Goal: Information Seeking & Learning: Learn about a topic

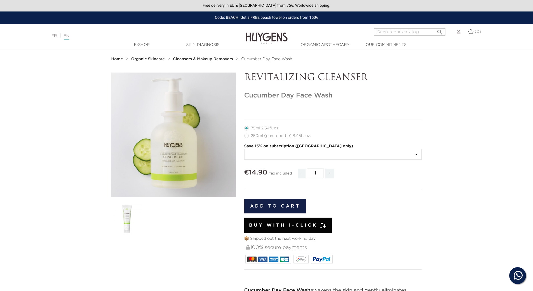
click at [246, 137] on label35"] "250ml (pump bottle) 8.45fl. oz." at bounding box center [281, 135] width 74 height 4
radio input "true"
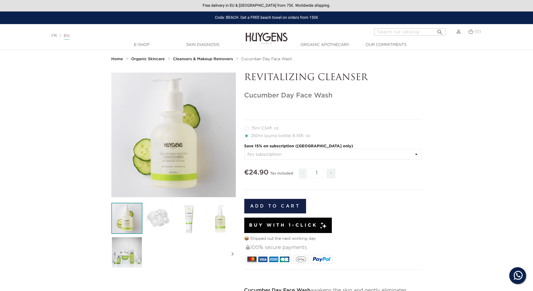
click at [248, 129] on label11"] "75ml 2.54fl. oz." at bounding box center [265, 128] width 42 height 4
radio input "true"
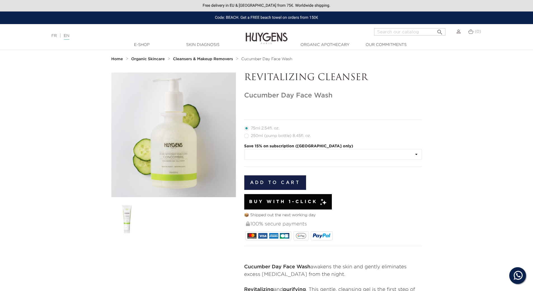
click at [355, 154] on select at bounding box center [333, 154] width 178 height 11
click at [486, 138] on section "  " at bounding box center [266, 220] width 533 height 297
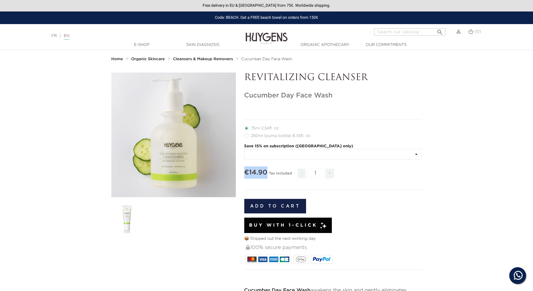
drag, startPoint x: 246, startPoint y: 171, endPoint x: 266, endPoint y: 171, distance: 19.6
click at [266, 171] on span "€14.90" at bounding box center [255, 172] width 23 height 7
copy span "€14.90"
click at [455, 133] on section "  " at bounding box center [266, 232] width 533 height 321
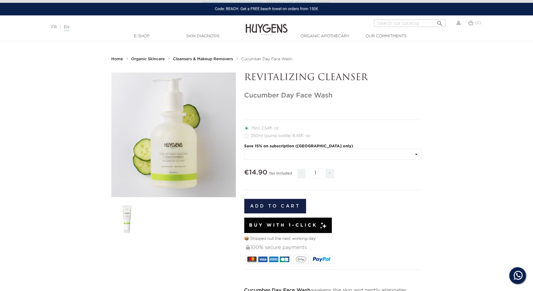
scroll to position [140, 0]
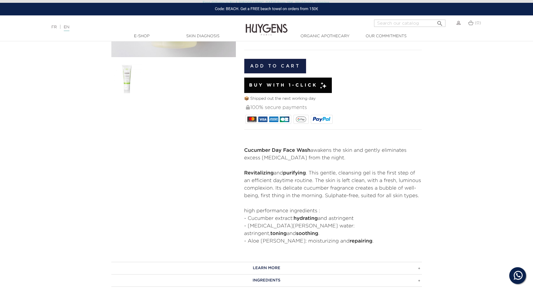
click at [462, 119] on section "  " at bounding box center [266, 93] width 533 height 321
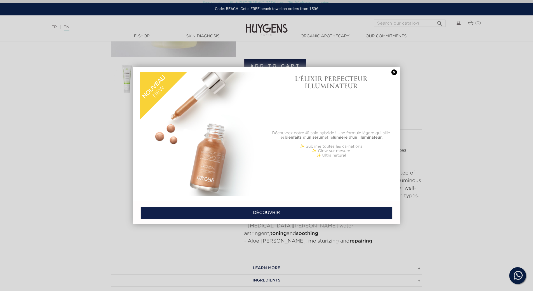
click at [394, 72] on link at bounding box center [394, 72] width 8 height 6
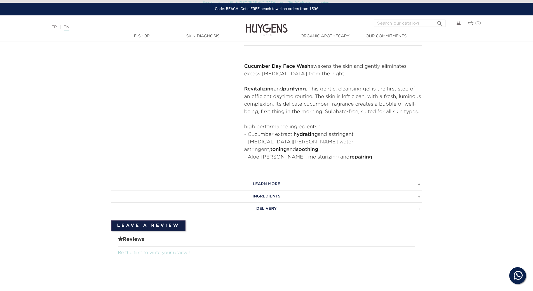
scroll to position [252, 0]
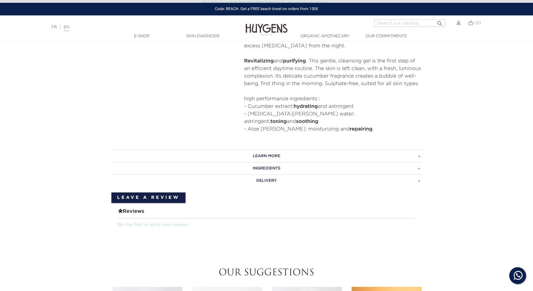
click at [281, 150] on h3 "LEARN MORE" at bounding box center [266, 156] width 310 height 12
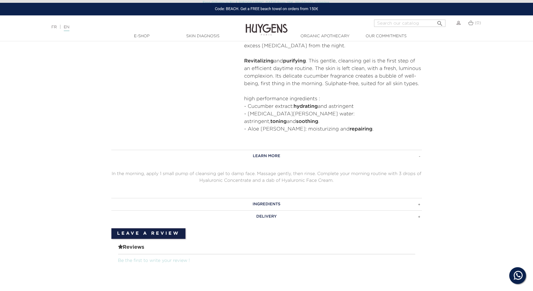
click at [295, 198] on h3 "INGREDIENTS" at bounding box center [266, 204] width 310 height 12
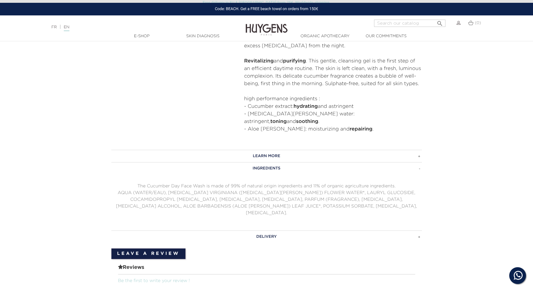
click at [295, 162] on h3 "INGREDIENTS" at bounding box center [266, 168] width 310 height 12
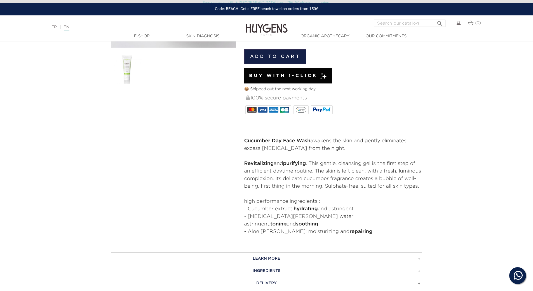
scroll to position [10, 0]
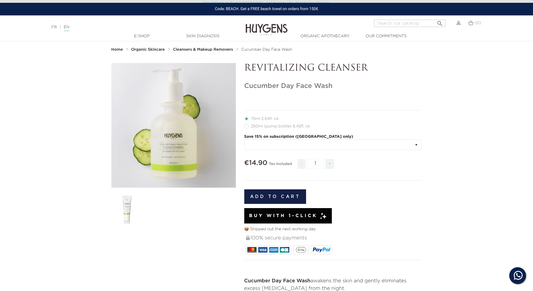
drag, startPoint x: 245, startPoint y: 67, endPoint x: 334, endPoint y: 84, distance: 91.0
click at [334, 84] on div "REVITALIZING CLEANSER Cucumber Day Face Wash" at bounding box center [333, 219] width 186 height 312
copy div "REVITALIZING CLEANSER Cucumber Day Face Wash"
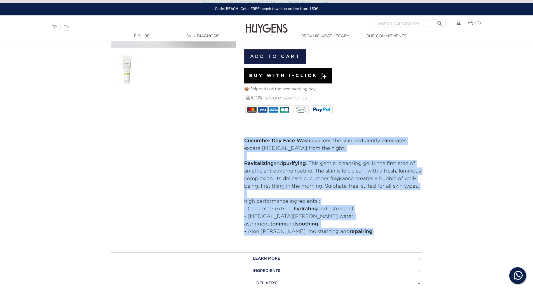
drag, startPoint x: 244, startPoint y: 139, endPoint x: 350, endPoint y: 221, distance: 133.7
click at [350, 221] on div "Cucumber Day Face Wash awakens the skin and gently eliminates excess [MEDICAL_D…" at bounding box center [333, 186] width 178 height 98
copy div "Cucumber Day Face Wash awakens the skin and gently eliminates excess [MEDICAL_D…"
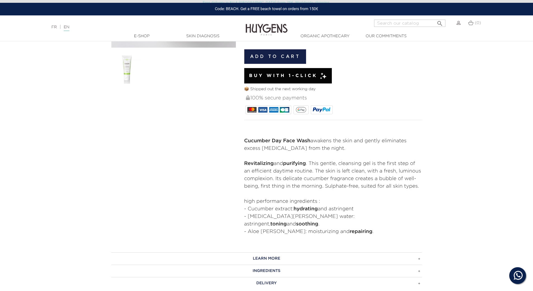
click at [448, 104] on section "  " at bounding box center [266, 83] width 533 height 321
click at [451, 108] on section "  " at bounding box center [266, 83] width 533 height 321
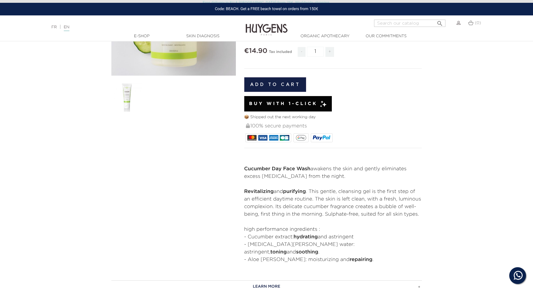
scroll to position [317, 0]
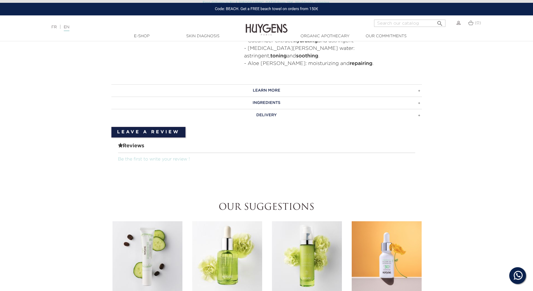
click at [263, 86] on h3 "LEARN MORE" at bounding box center [266, 90] width 310 height 12
